Goal: Transaction & Acquisition: Obtain resource

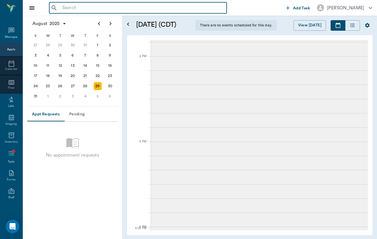
scroll to position [498, 0]
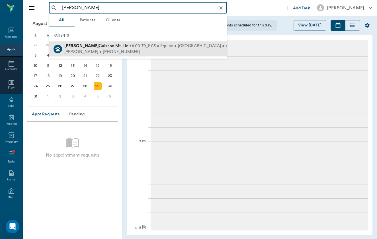
click at [131, 43] on span "#00179_P03 • Equine • [GEOGRAPHIC_DATA] • ACTIVE" at bounding box center [185, 46] width 109 height 6
type input "[PERSON_NAME]"
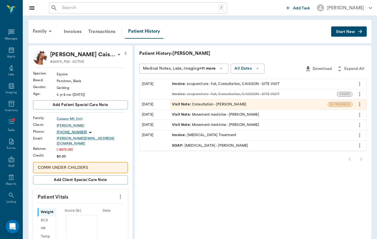
click at [218, 84] on div "Invoice : acupuncture - full, Consultation, CAISSON - SITE VISIT" at bounding box center [226, 83] width 108 height 5
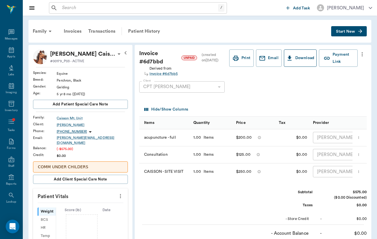
click at [286, 62] on button "Download" at bounding box center [300, 57] width 33 height 17
click at [115, 33] on div "Transactions" at bounding box center [102, 31] width 34 height 14
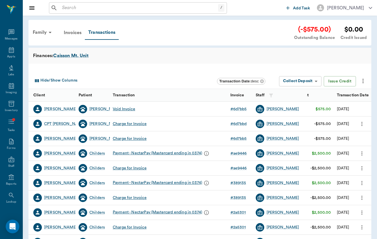
click at [364, 75] on div "Hide/Show Columns Transaction Date : desc Collect Deposit Collect Deposit ​ Iss…" at bounding box center [201, 81] width 338 height 15
click at [363, 79] on icon "more" at bounding box center [362, 81] width 1 height 5
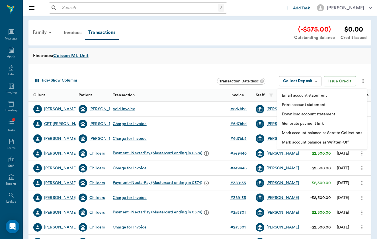
click at [331, 126] on li "Generate payment link" at bounding box center [321, 123] width 89 height 9
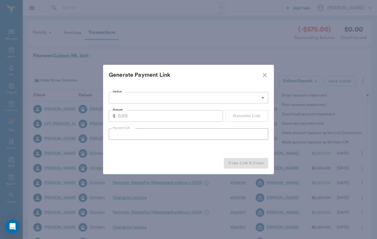
click at [168, 98] on body "/ ​ Add Task [PERSON_NAME] Nectar Messages Appts Labs Imaging Inventory Tasks F…" at bounding box center [188, 175] width 377 height 350
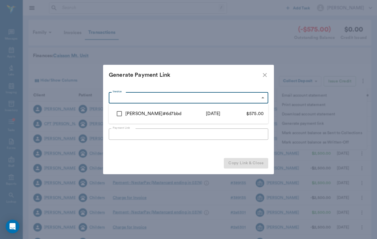
click at [130, 112] on div "[PERSON_NAME]" at bounding box center [143, 113] width 37 height 7
type input "68b0ed28bb8bec72c26d7bbd"
type input "575.00"
checkbox input "true"
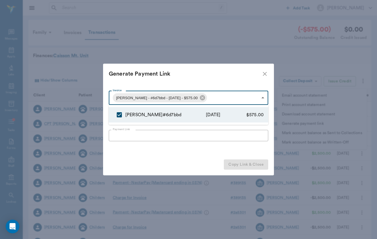
click at [201, 133] on div at bounding box center [188, 119] width 377 height 239
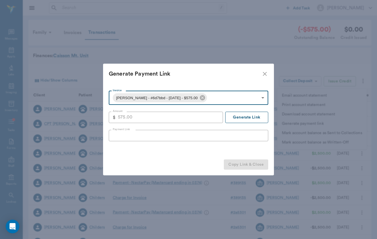
click at [253, 115] on button "Generate Link" at bounding box center [246, 117] width 43 height 11
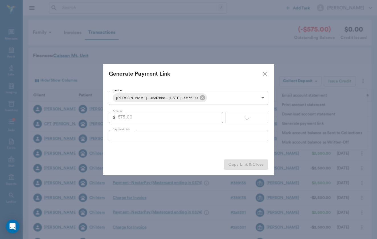
type input "[URL][DOMAIN_NAME]"
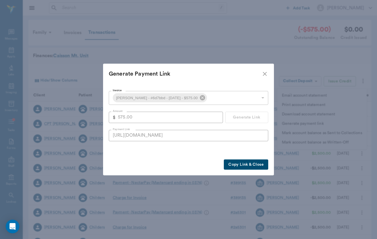
click at [248, 166] on button "Copy Link & Close" at bounding box center [246, 165] width 44 height 11
